Goal: Task Accomplishment & Management: Manage account settings

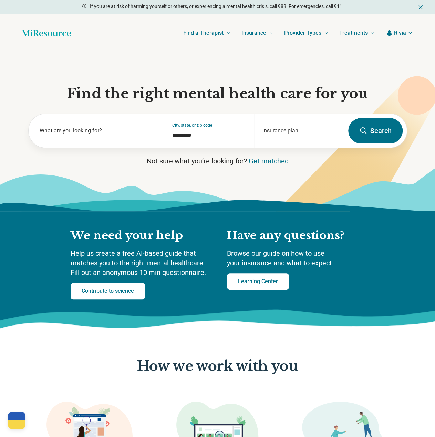
click at [402, 32] on span "Rivia" at bounding box center [400, 33] width 12 height 8
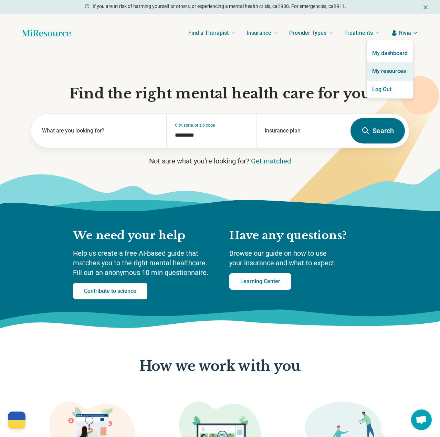
click at [391, 70] on link "My resources" at bounding box center [390, 71] width 46 height 18
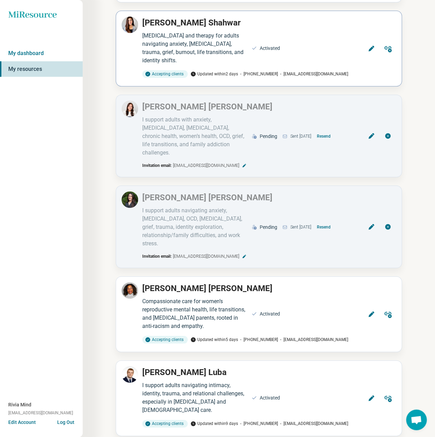
scroll to position [138, 0]
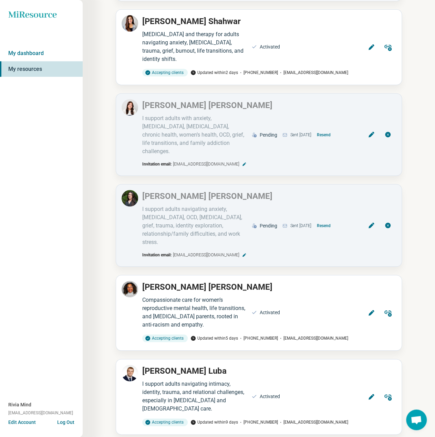
click at [71, 150] on div "Miresource logo My dashboard My resources Rivia Mind [EMAIL_ADDRESS][DOMAIN_NAM…" at bounding box center [41, 218] width 83 height 437
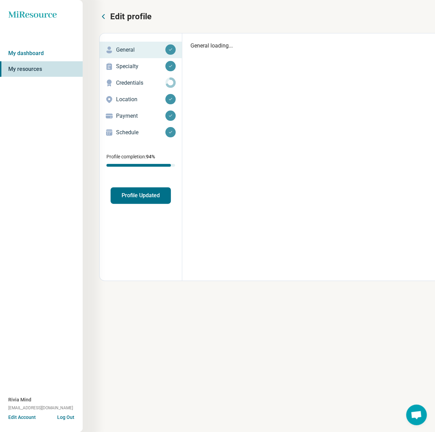
click at [123, 130] on p "Schedule" at bounding box center [140, 132] width 49 height 8
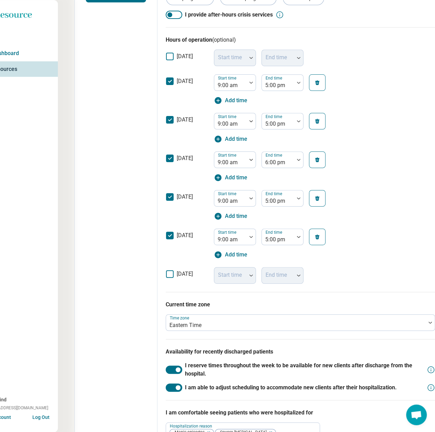
scroll to position [199, 25]
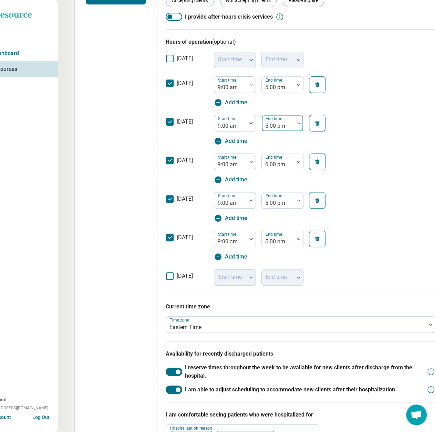
click at [293, 125] on div "5:00 pm" at bounding box center [278, 123] width 32 height 15
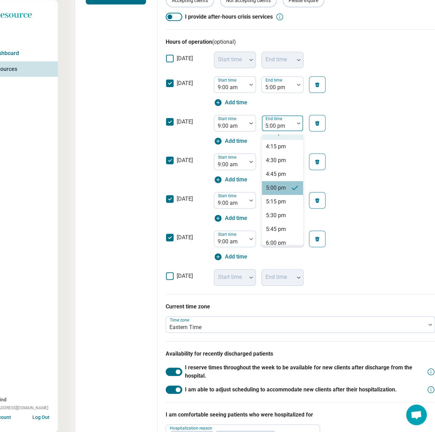
scroll to position [405, 0]
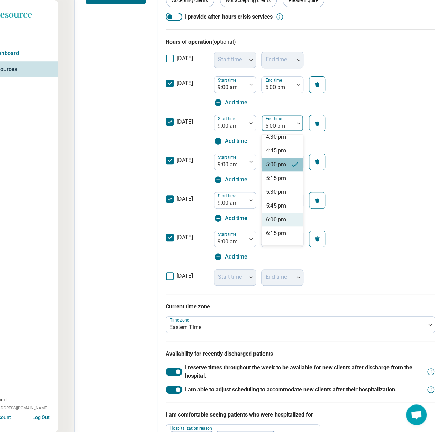
click at [271, 219] on div "6:00 pm" at bounding box center [276, 220] width 20 height 8
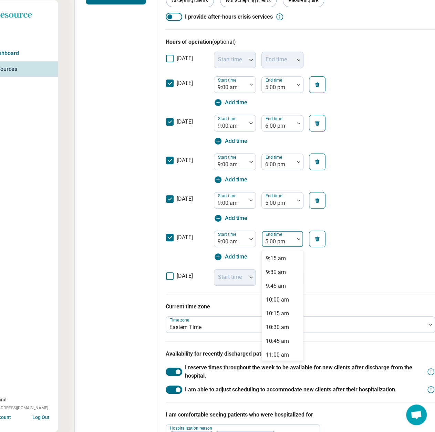
click at [274, 238] on div at bounding box center [277, 242] width 27 height 10
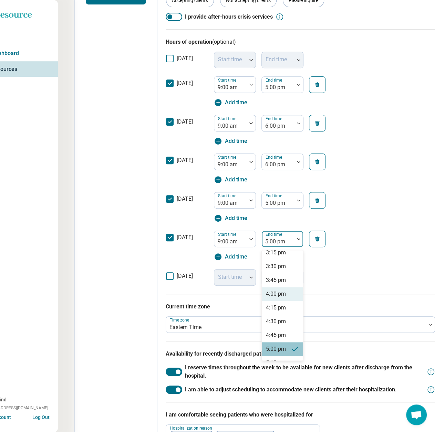
click at [275, 292] on div "4:00 pm" at bounding box center [276, 294] width 20 height 8
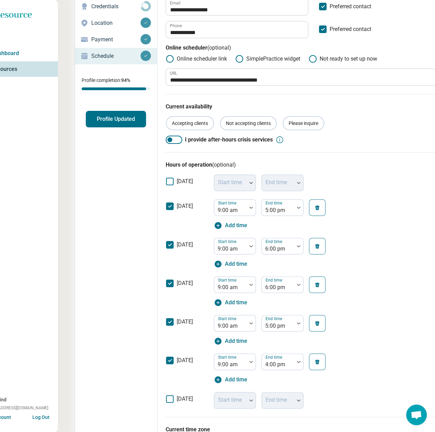
scroll to position [0, 25]
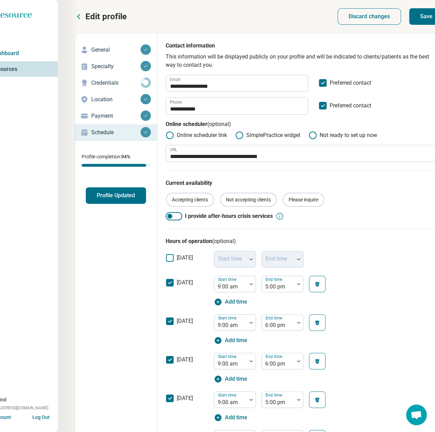
click at [424, 20] on button "Save" at bounding box center [426, 16] width 34 height 17
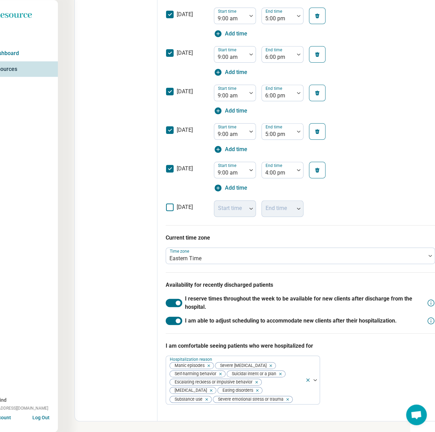
scroll to position [27, 25]
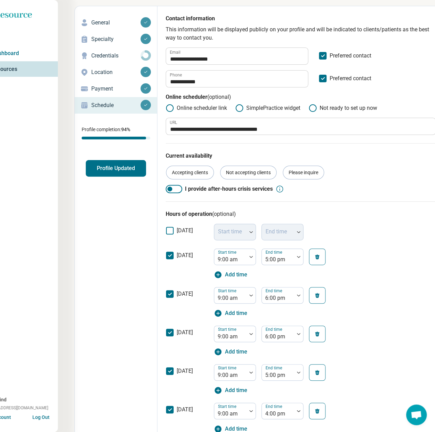
click at [102, 174] on button "Profile Updated" at bounding box center [116, 168] width 60 height 17
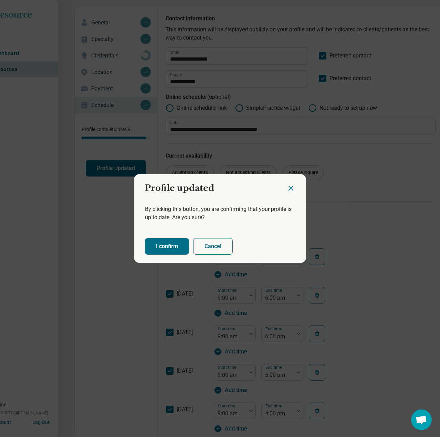
click at [168, 251] on button "I confirm" at bounding box center [167, 246] width 44 height 17
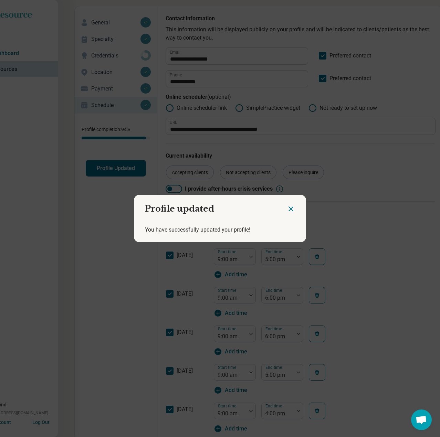
click at [289, 206] on icon "Close dialog" at bounding box center [291, 209] width 8 height 8
